Goal: Use online tool/utility: Use online tool/utility

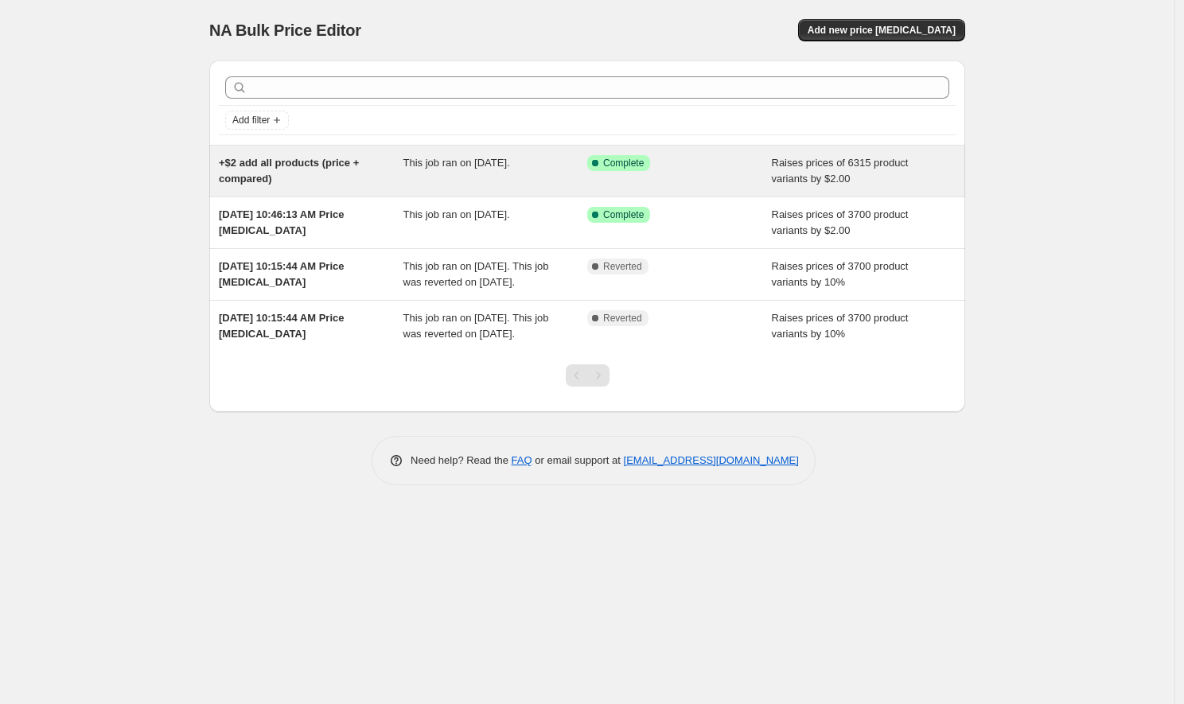
click at [256, 177] on span "+$2 add all products (price + compared)" at bounding box center [289, 171] width 140 height 28
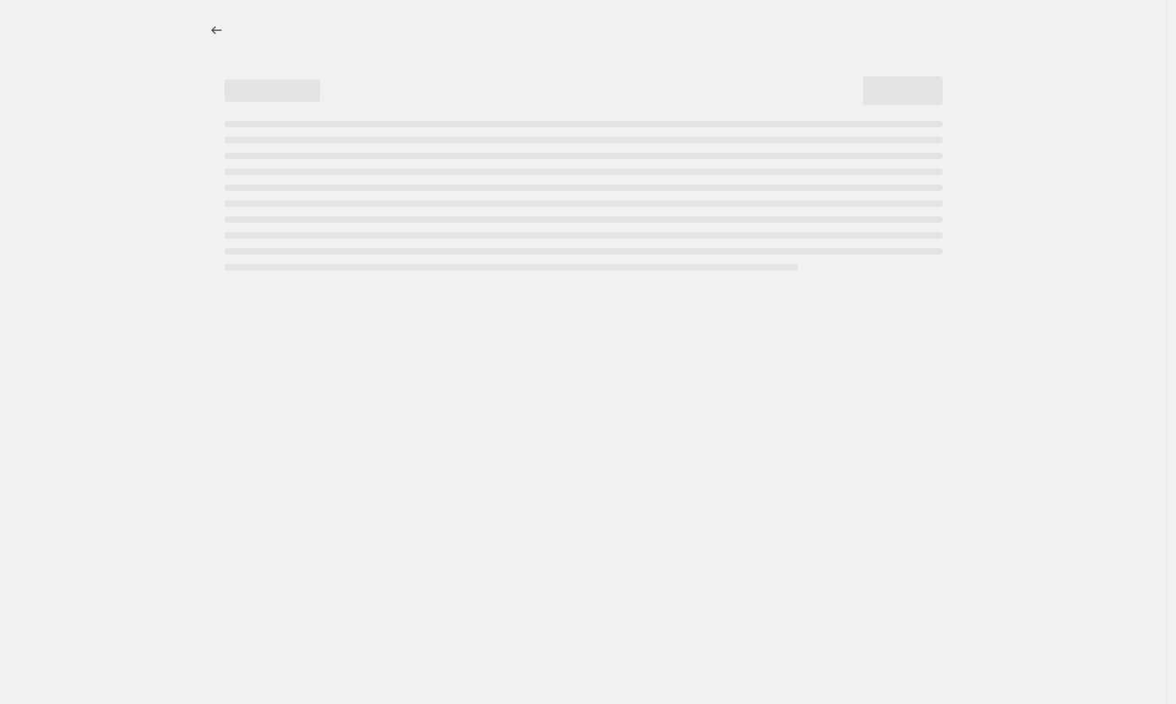
select select "by"
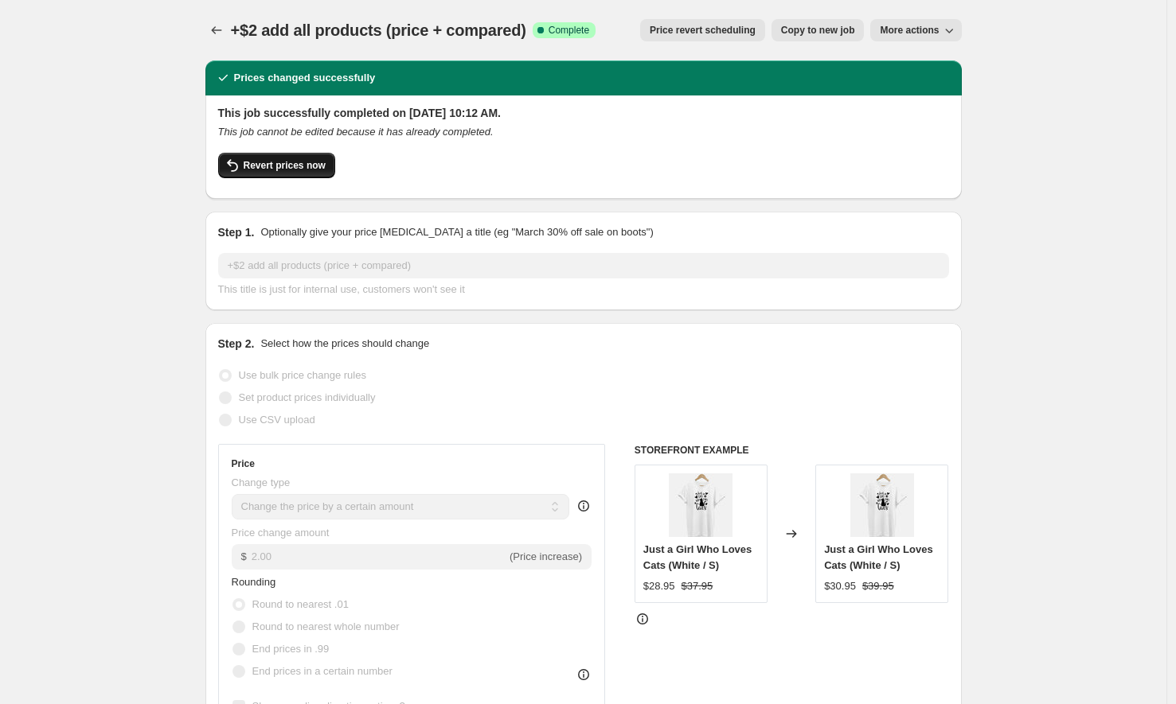
click at [302, 177] on button "Revert prices now" at bounding box center [276, 165] width 117 height 25
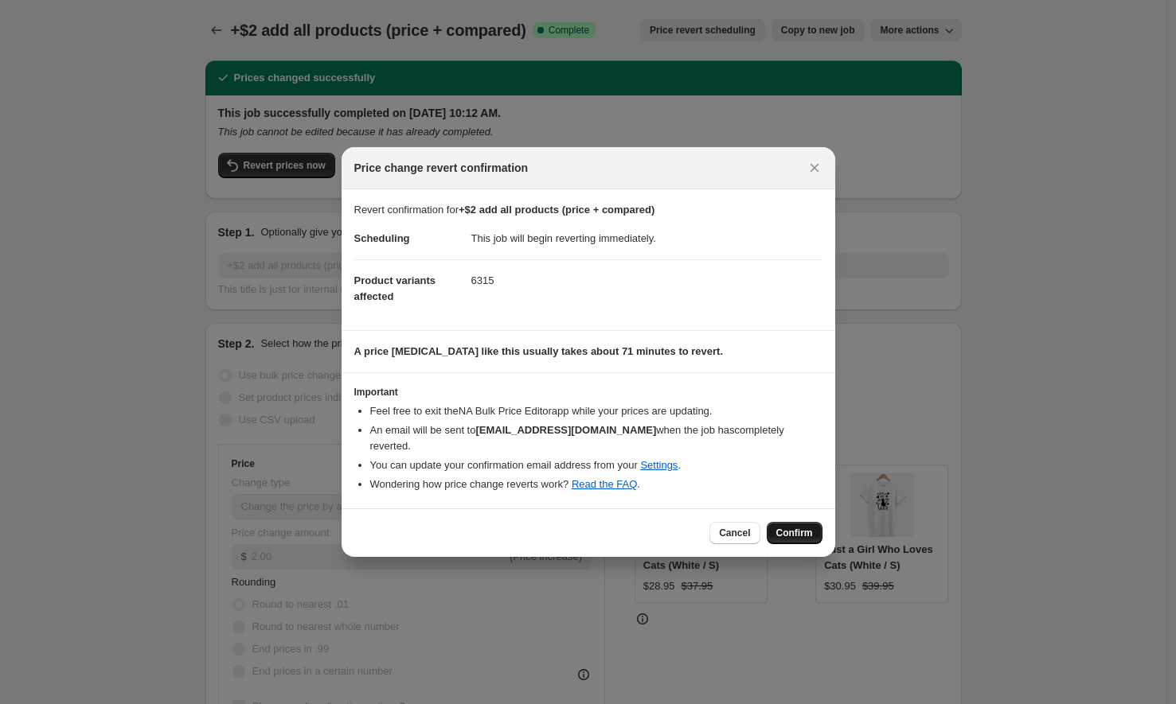
click at [795, 529] on span "Confirm" at bounding box center [794, 533] width 37 height 13
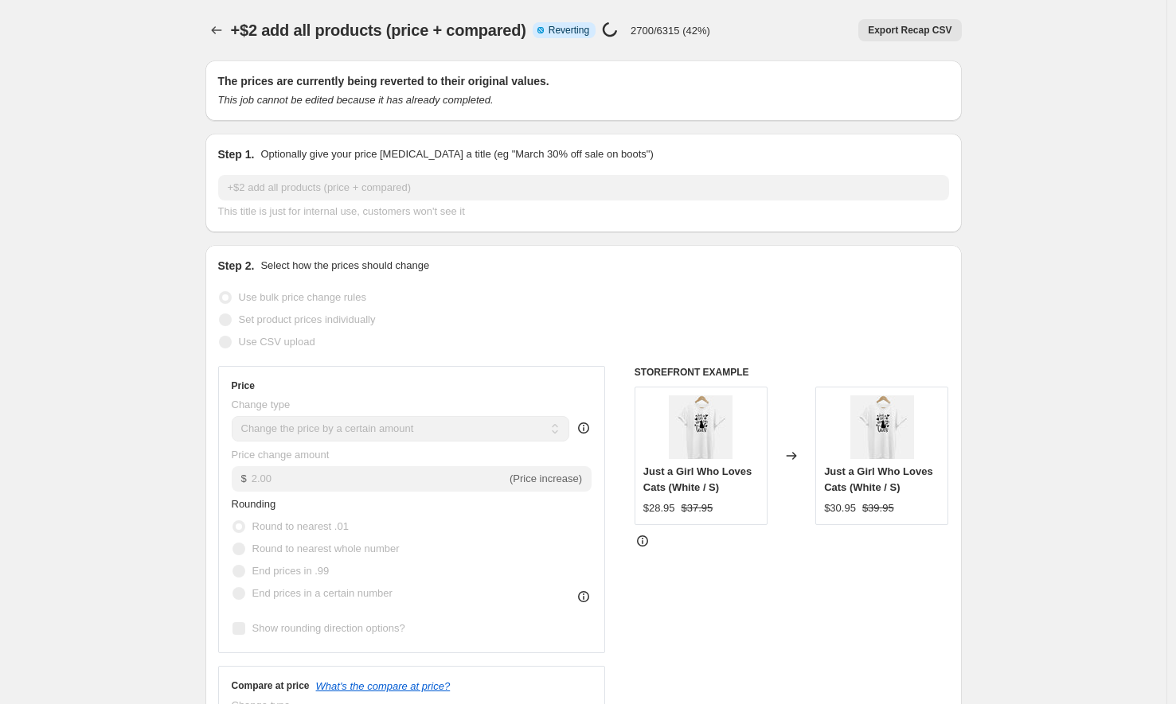
click at [695, 2] on div "+$2 add all products (price + compared). This page is ready +$2 add all product…" at bounding box center [583, 30] width 756 height 60
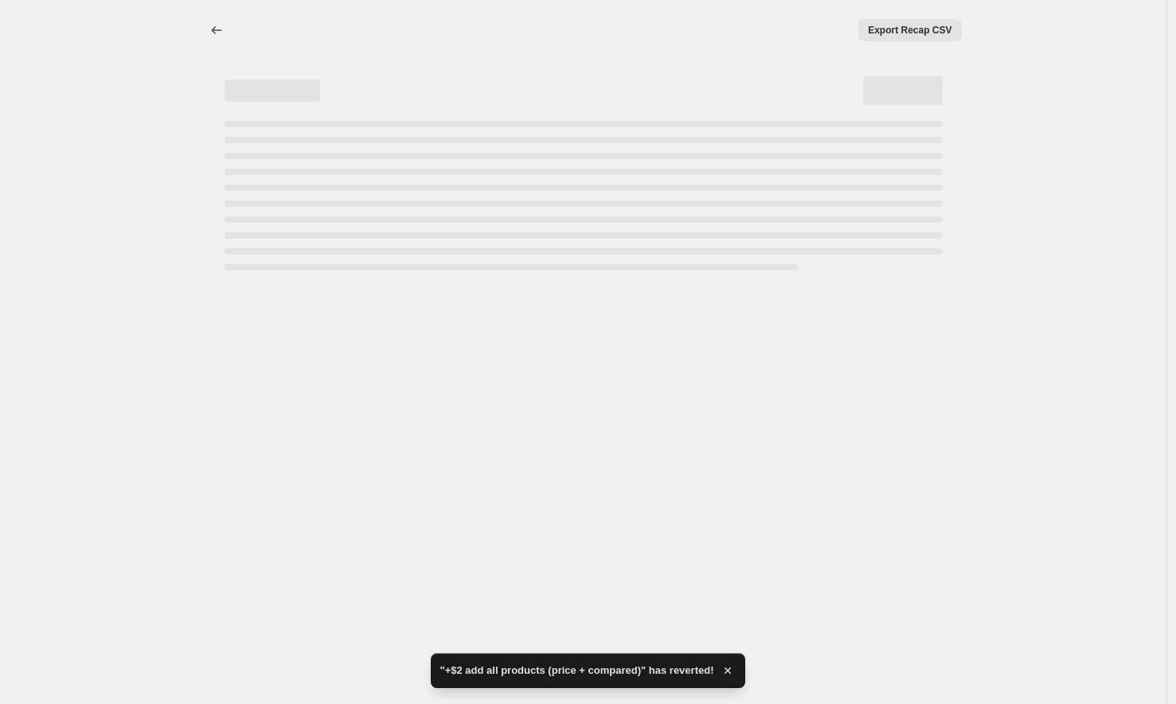
select select "by"
